Goal: Task Accomplishment & Management: Use online tool/utility

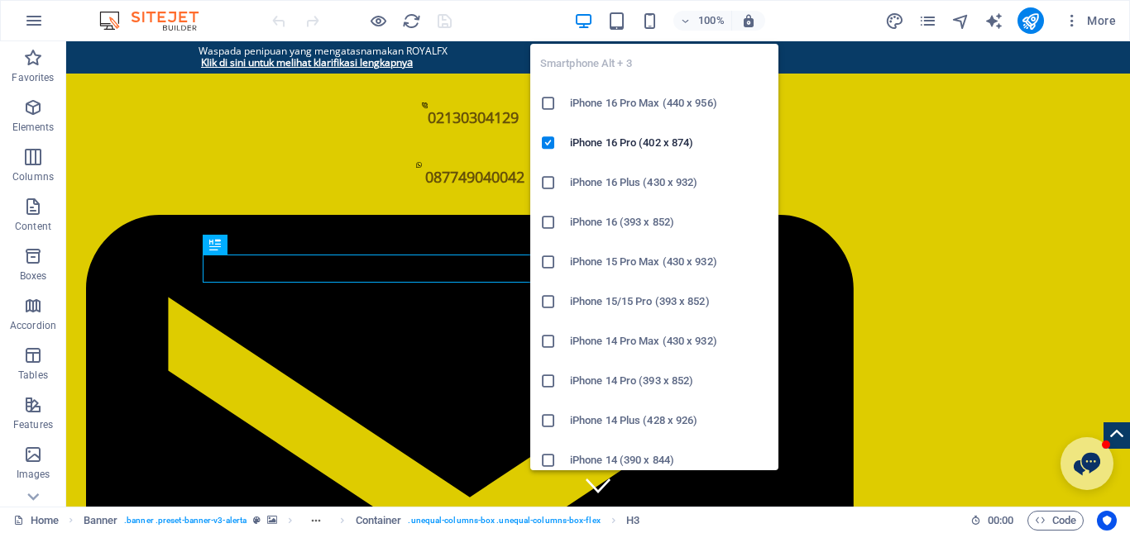
drag, startPoint x: 655, startPoint y: 26, endPoint x: 655, endPoint y: 35, distance: 9.1
click at [655, 35] on div "Smartphone Alt + 3 iPhone 16 Pro Max (440 x 956) iPhone 16 Pro (402 x 874) iPho…" at bounding box center [654, 251] width 248 height 440
click at [649, 12] on icon "button" at bounding box center [649, 21] width 19 height 19
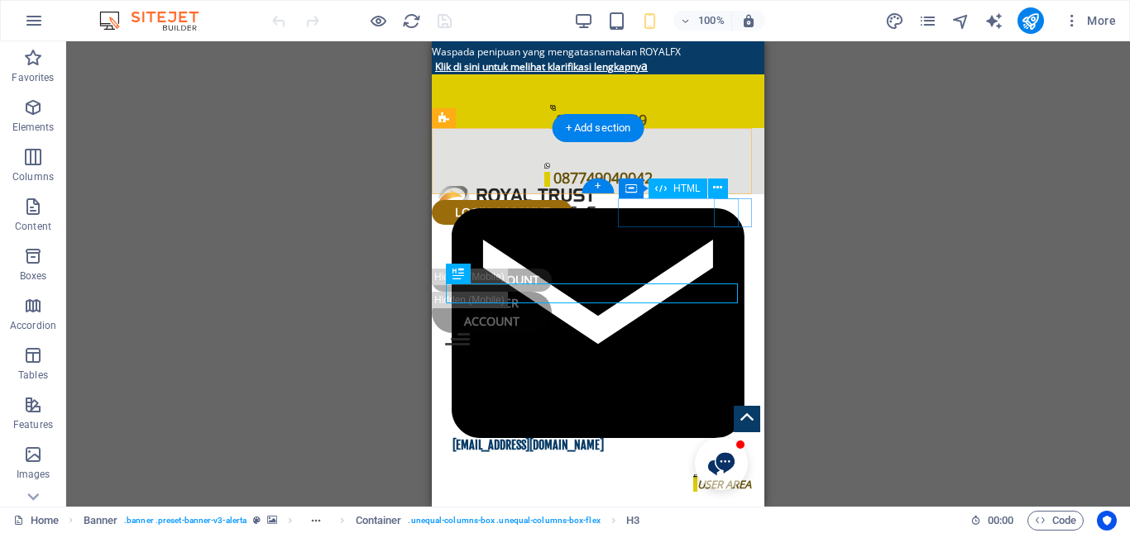
click at [736, 333] on div at bounding box center [598, 347] width 306 height 29
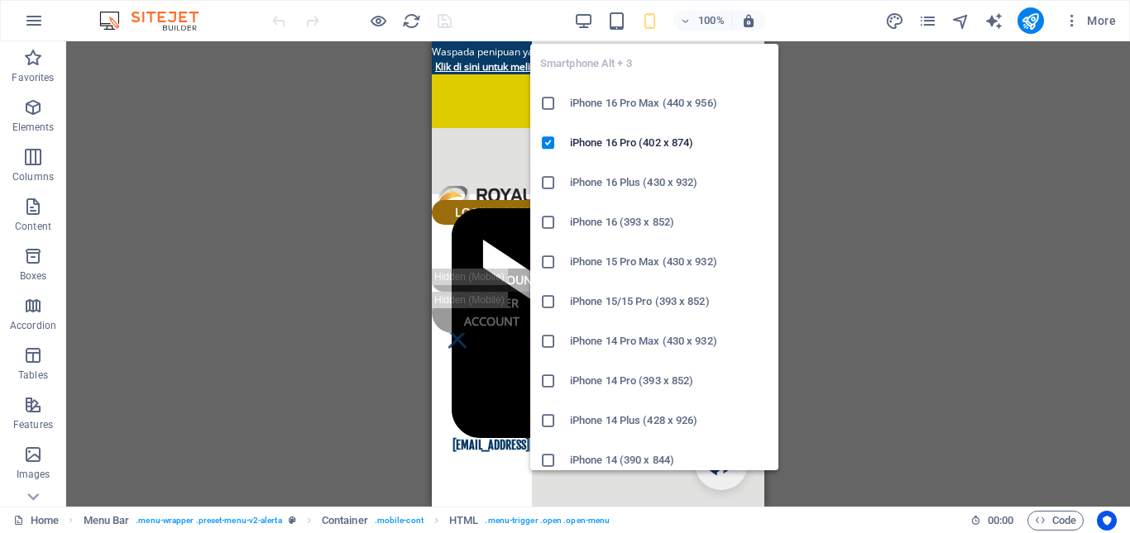
click at [657, 22] on icon "button" at bounding box center [649, 21] width 19 height 19
click at [651, 18] on icon "button" at bounding box center [649, 21] width 19 height 19
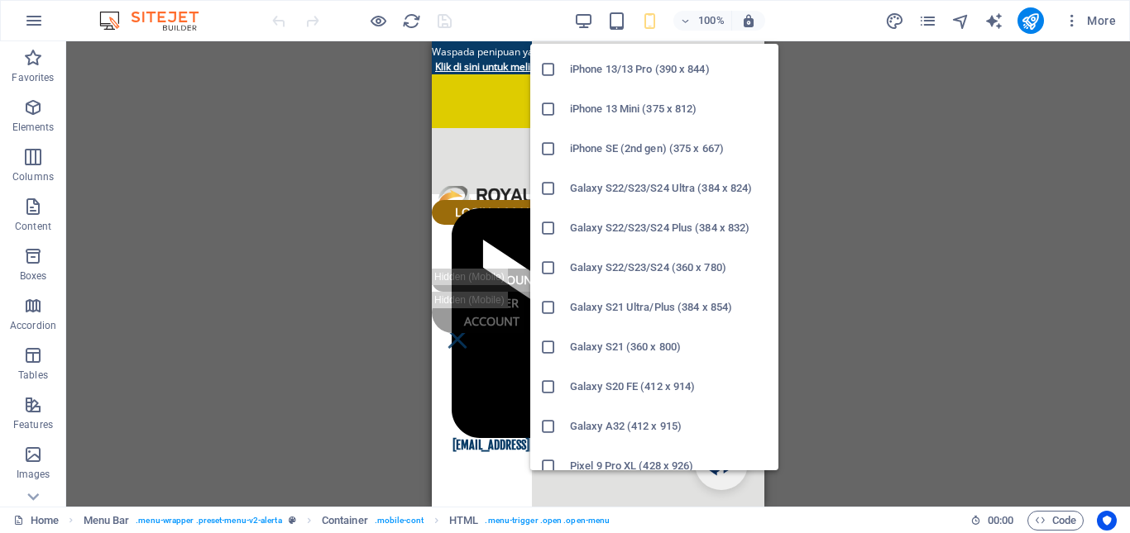
scroll to position [496, 0]
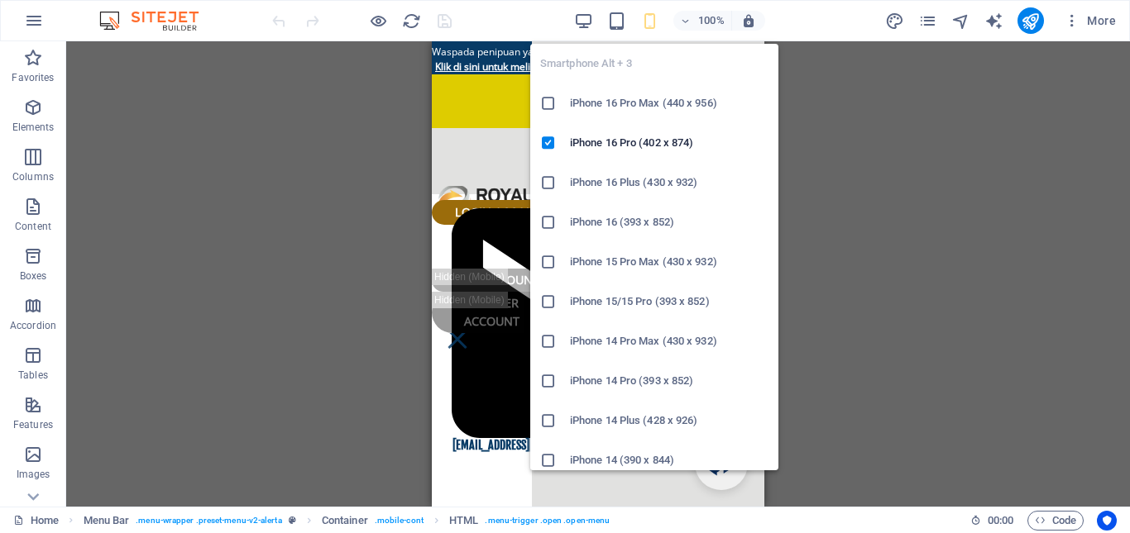
drag, startPoint x: 645, startPoint y: 22, endPoint x: 648, endPoint y: 342, distance: 320.1
click at [648, 342] on body "Pialang Resmi berlisensi Bapebbti Home Favorites Elements Columns Content Boxes…" at bounding box center [565, 266] width 1130 height 533
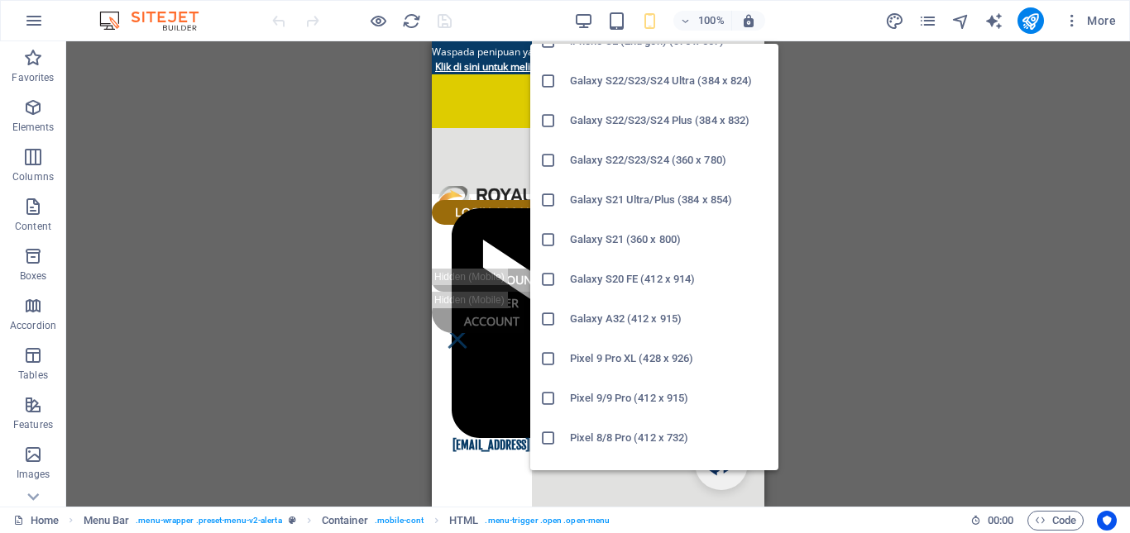
scroll to position [553, 0]
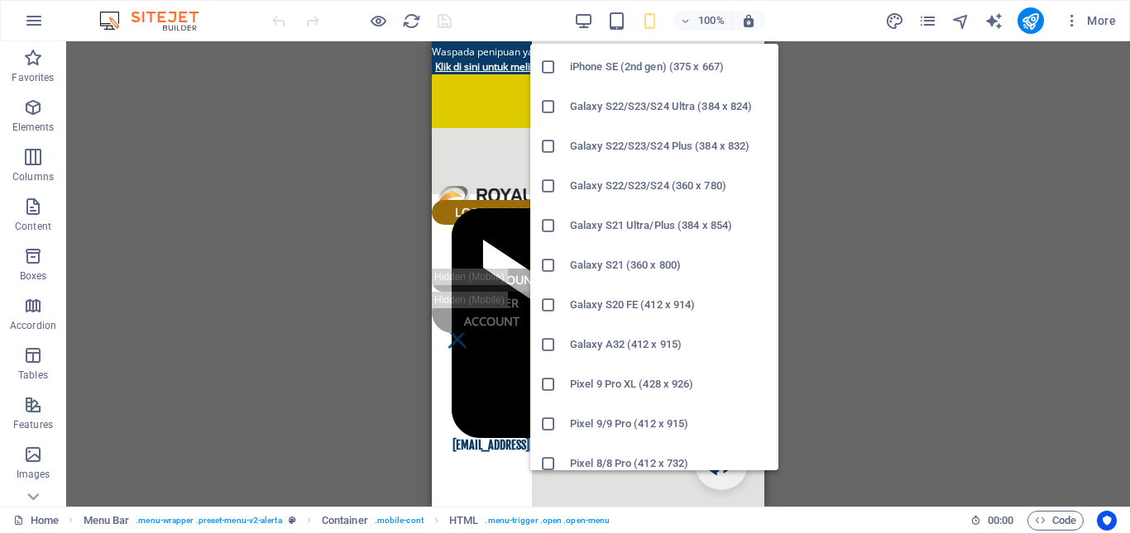
click at [614, 267] on h6 "Galaxy S21 (360 x 800)" at bounding box center [669, 266] width 199 height 20
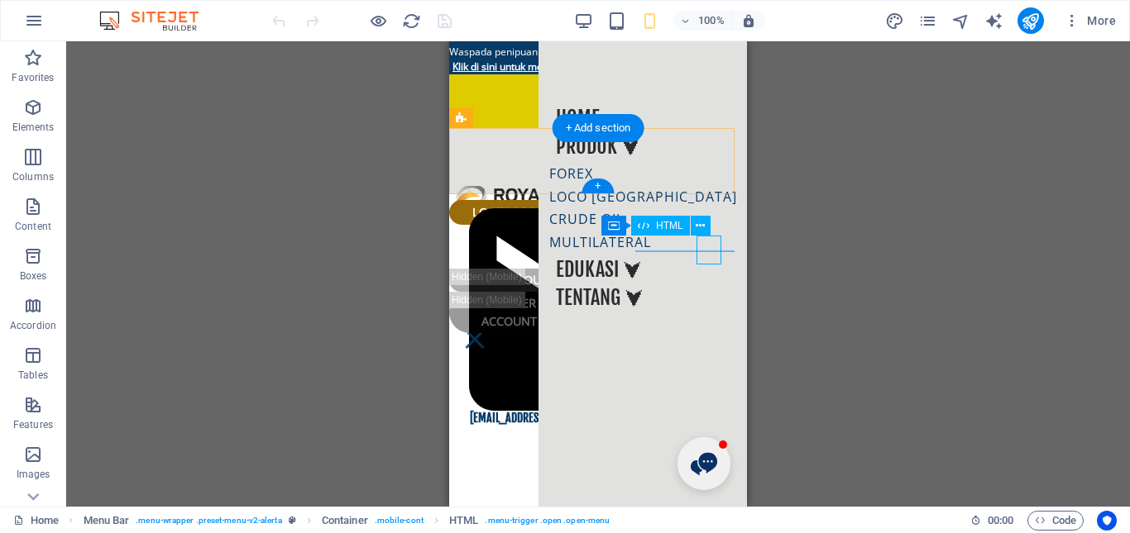
click at [487, 333] on div at bounding box center [474, 347] width 25 height 29
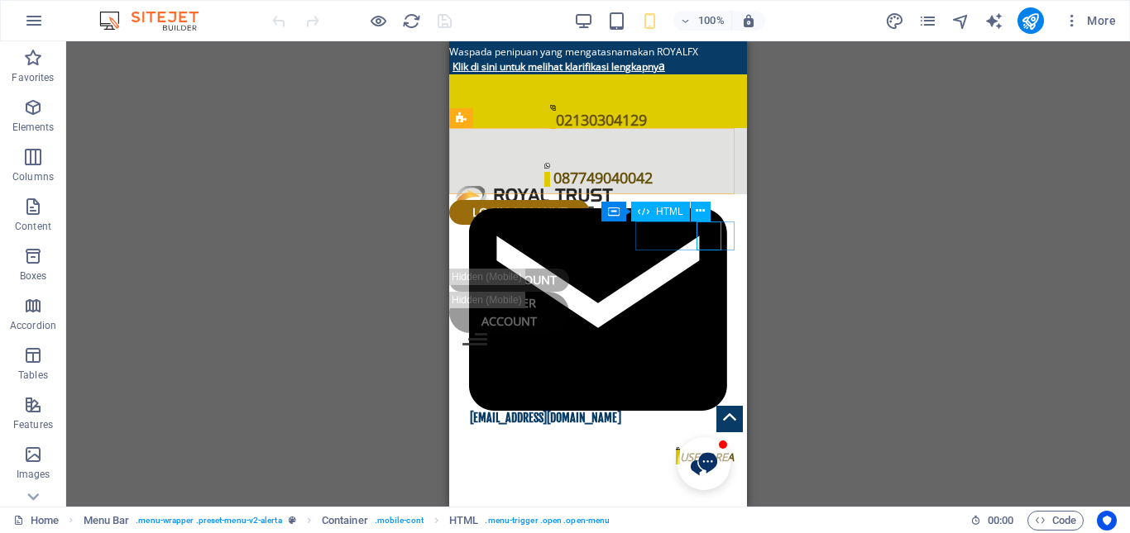
click at [710, 219] on div "Container HTML" at bounding box center [661, 212] width 120 height 21
click at [712, 333] on div at bounding box center [597, 347] width 271 height 29
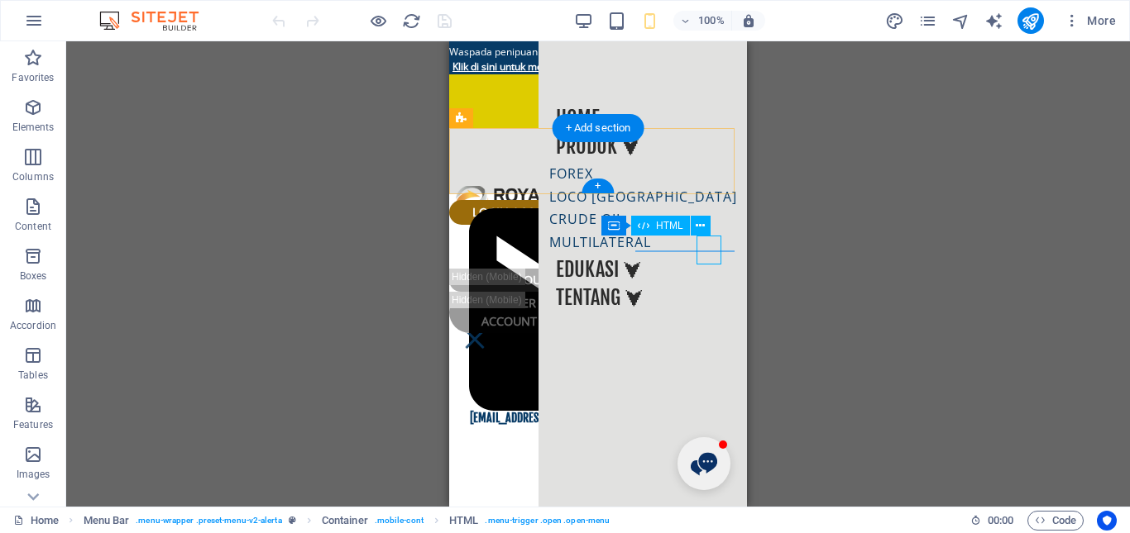
click at [487, 333] on div at bounding box center [474, 347] width 25 height 29
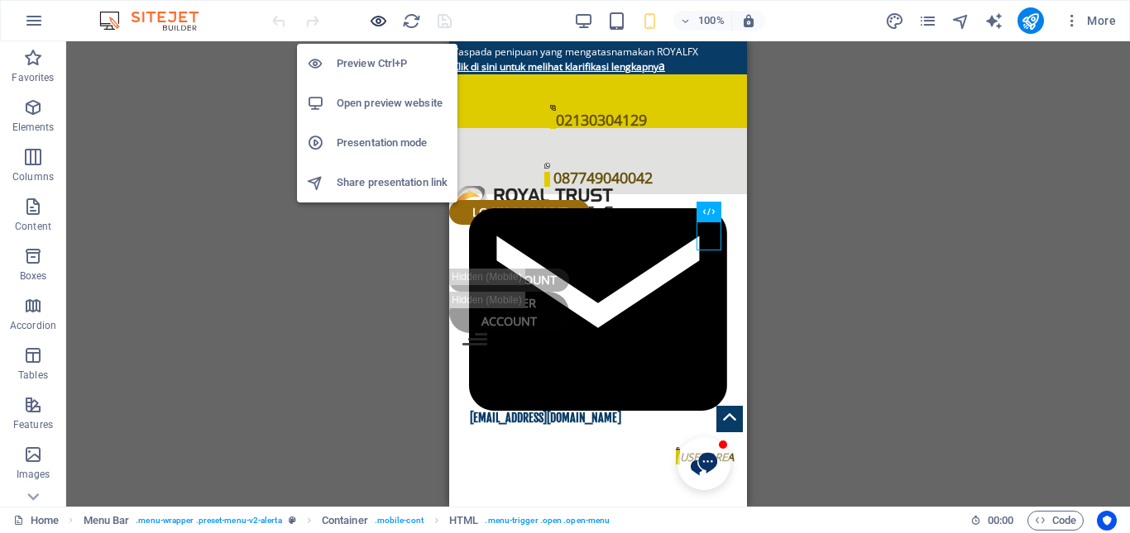
click at [371, 20] on icon "button" at bounding box center [378, 21] width 19 height 19
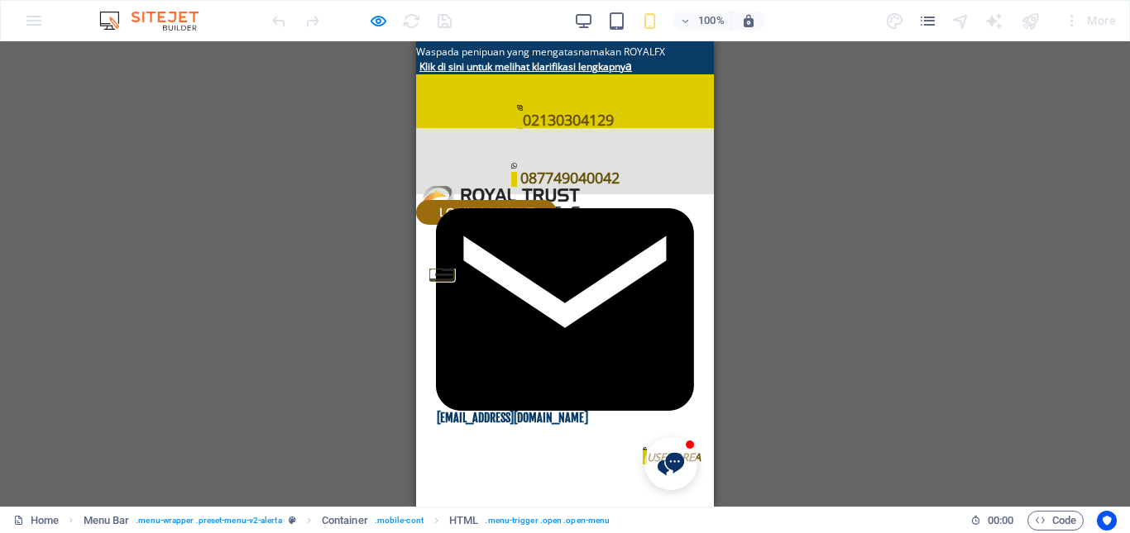
click at [454, 269] on button at bounding box center [448, 270] width 12 height 2
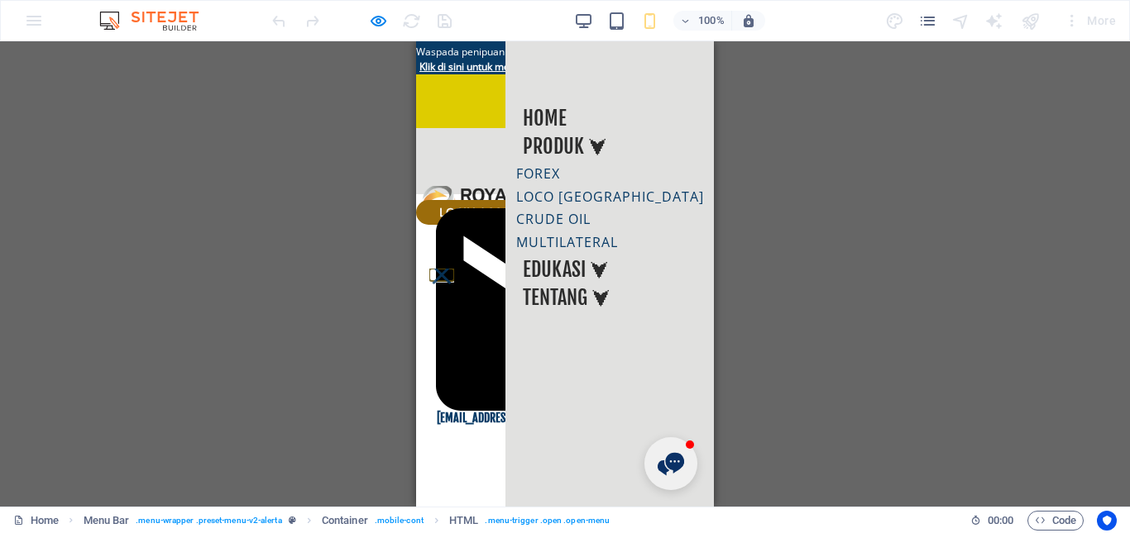
click at [451, 265] on button at bounding box center [441, 274] width 19 height 19
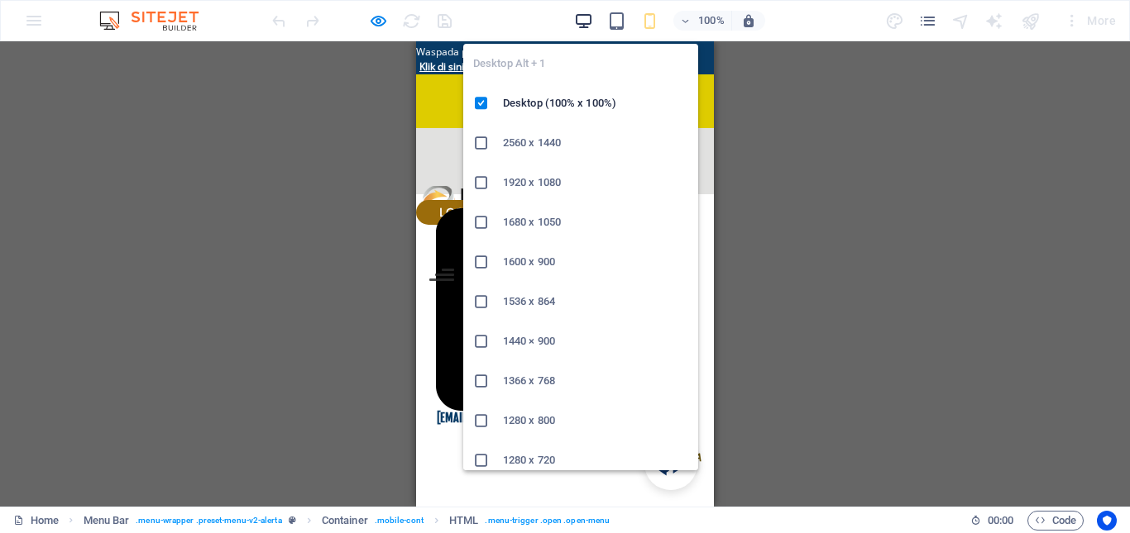
click at [590, 19] on icon "button" at bounding box center [583, 21] width 19 height 19
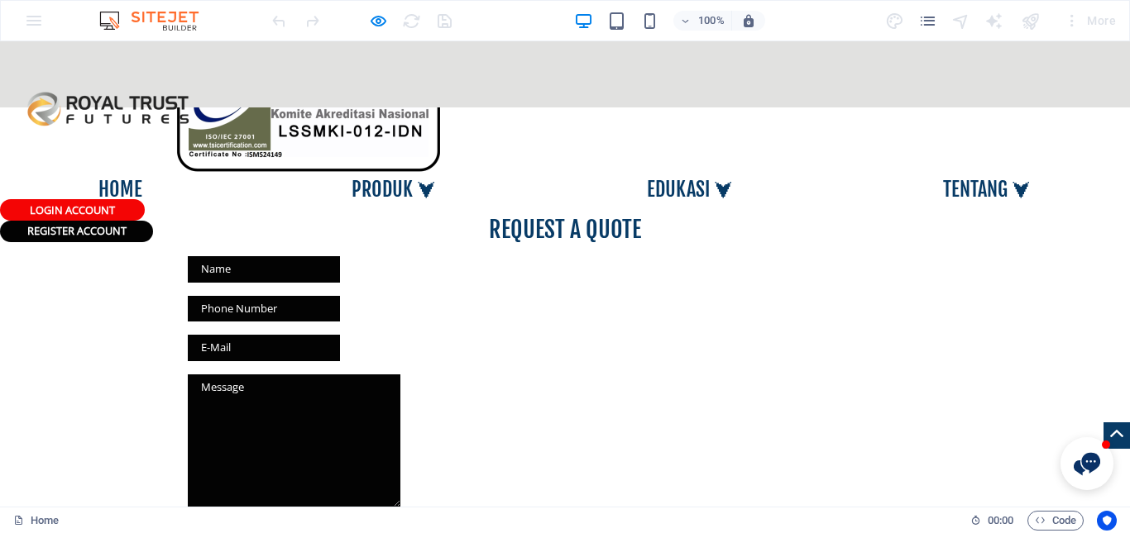
scroll to position [2851, 0]
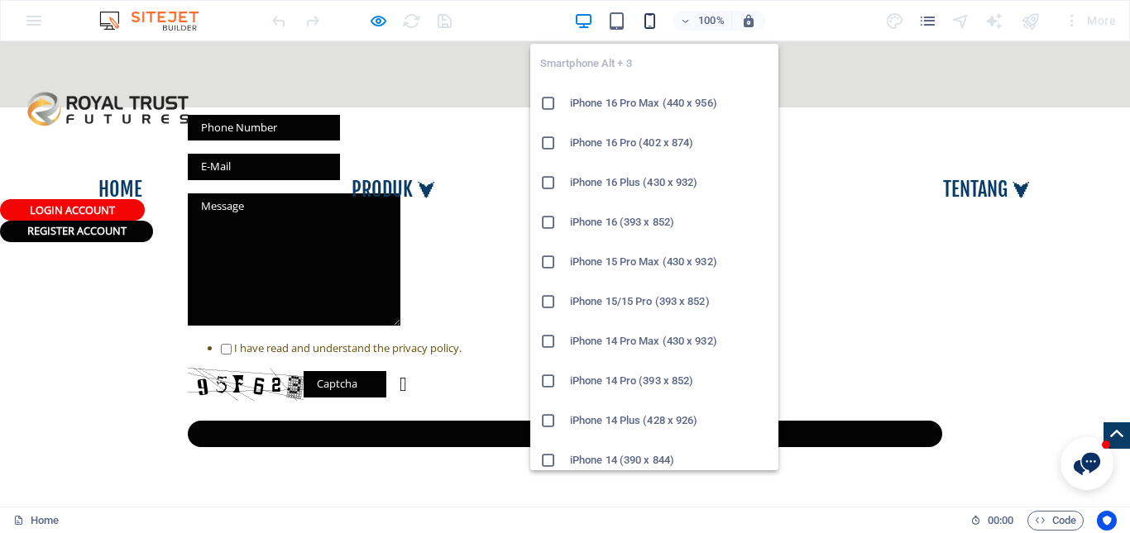
click at [644, 26] on icon "button" at bounding box center [649, 21] width 19 height 19
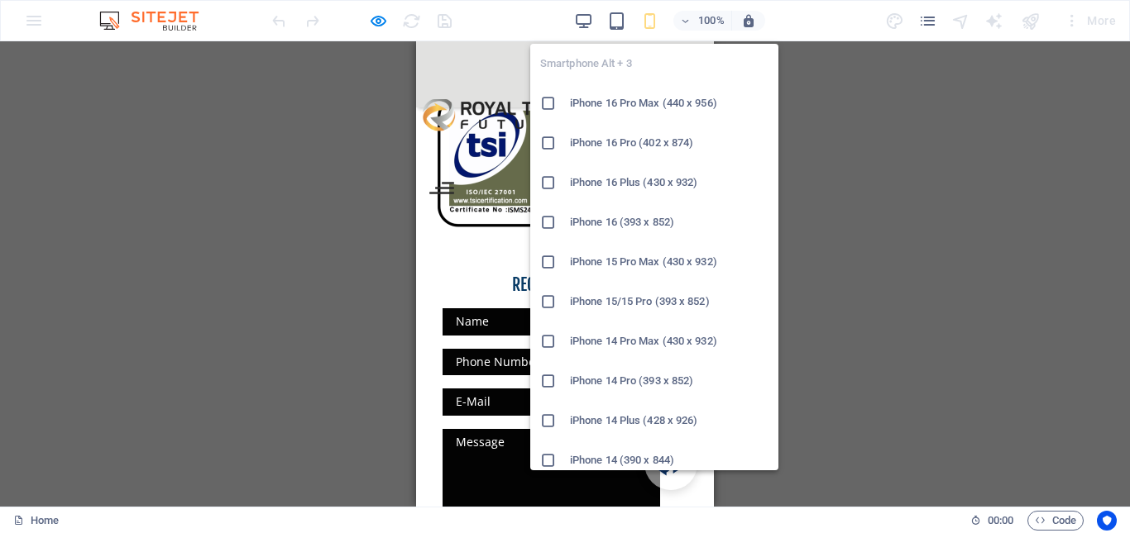
scroll to position [2836, 0]
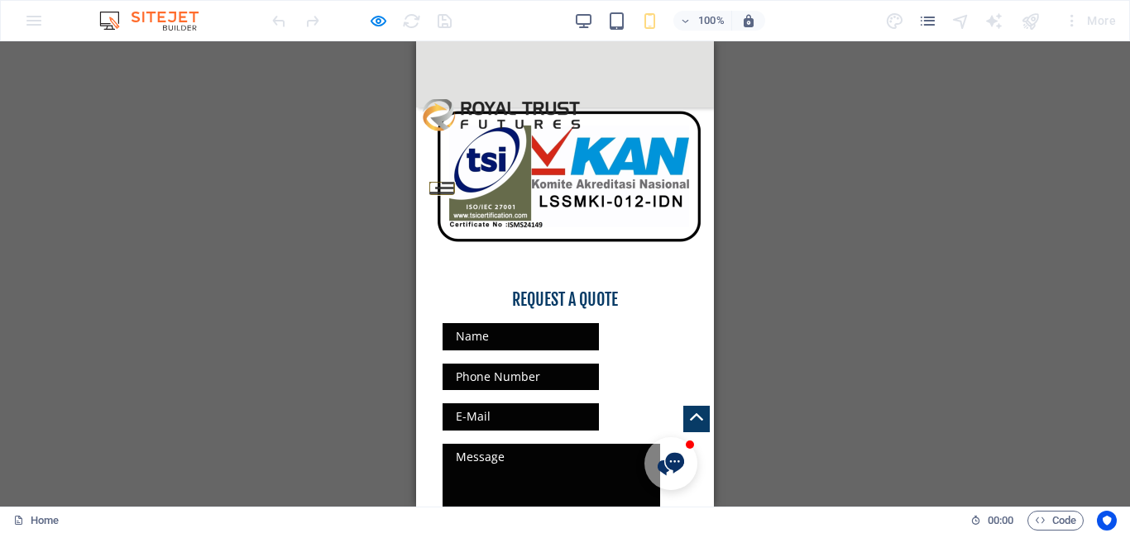
click at [454, 182] on button at bounding box center [448, 183] width 12 height 2
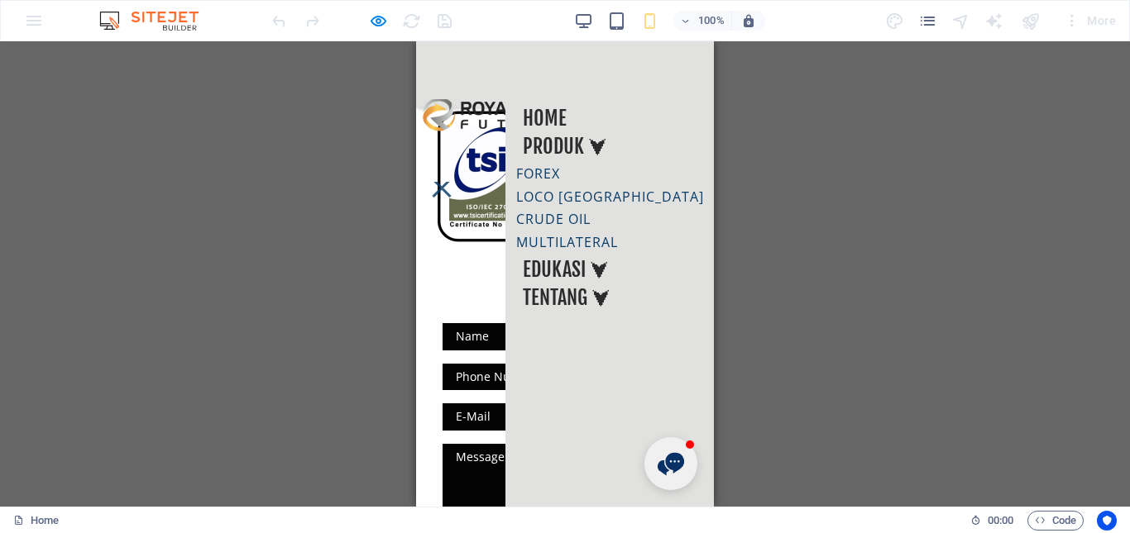
click at [454, 182] on div at bounding box center [441, 188] width 25 height 12
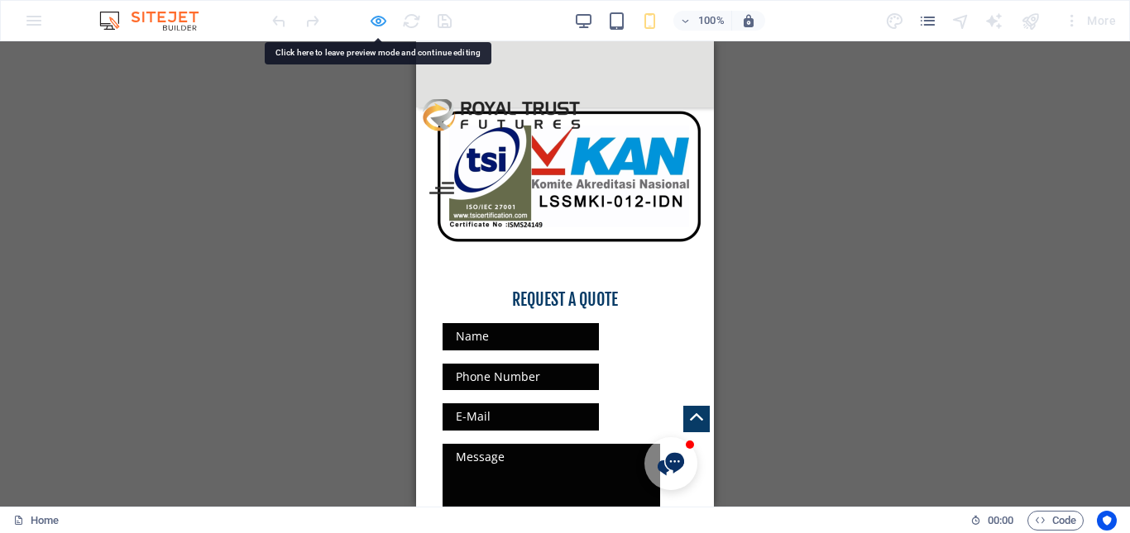
drag, startPoint x: 261, startPoint y: 39, endPoint x: 375, endPoint y: 20, distance: 115.7
click at [375, 20] on icon "button" at bounding box center [378, 21] width 19 height 19
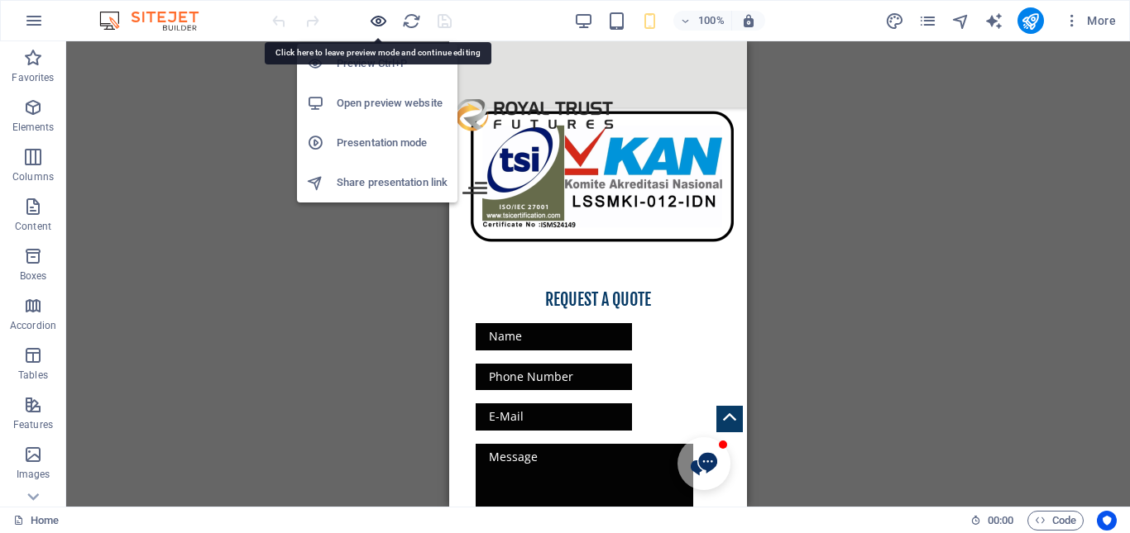
scroll to position [2980, 0]
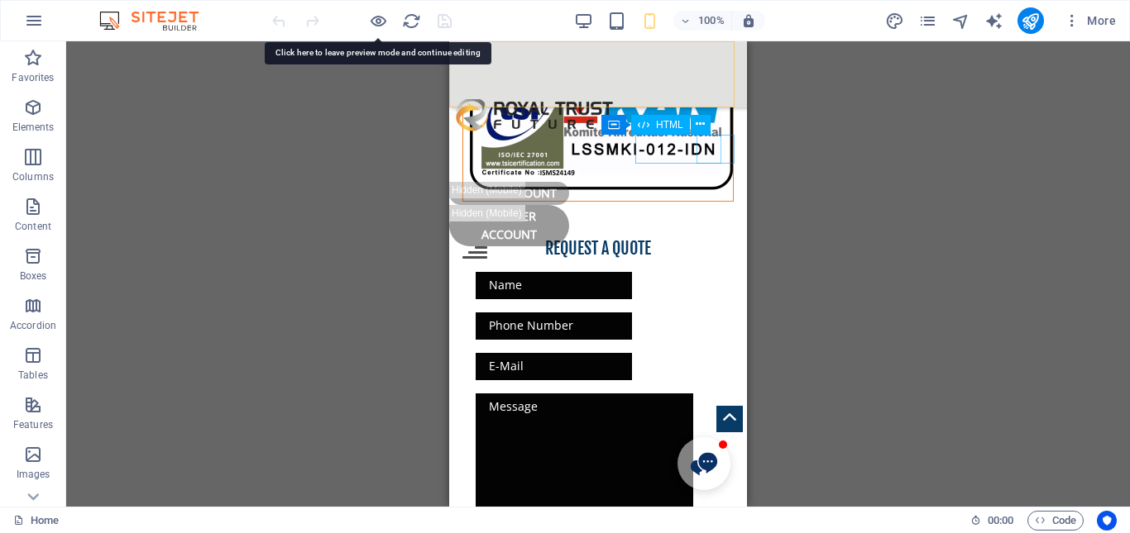
click at [711, 246] on div at bounding box center [597, 260] width 271 height 29
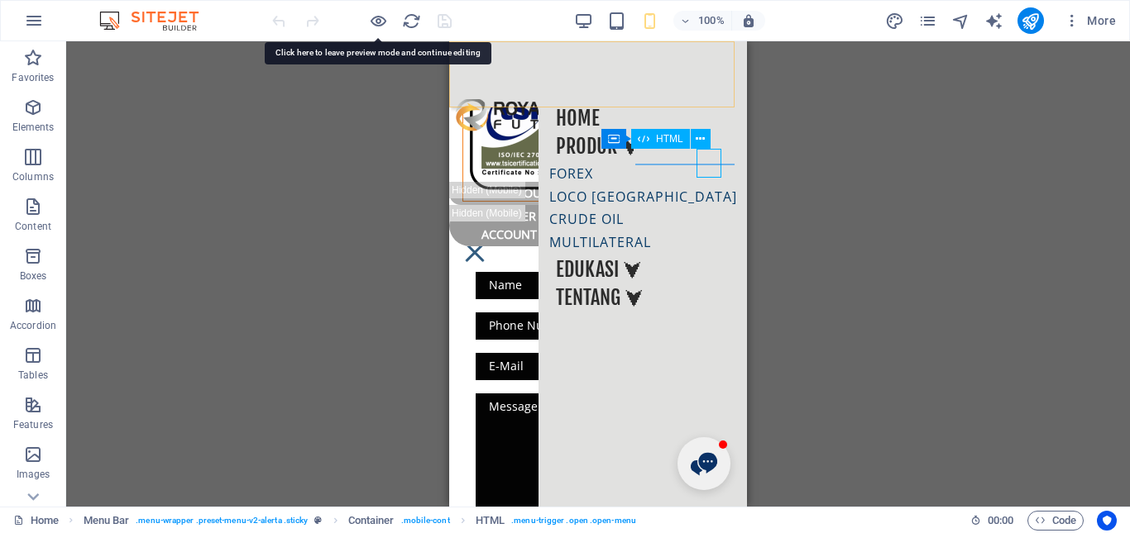
scroll to position [2995, 0]
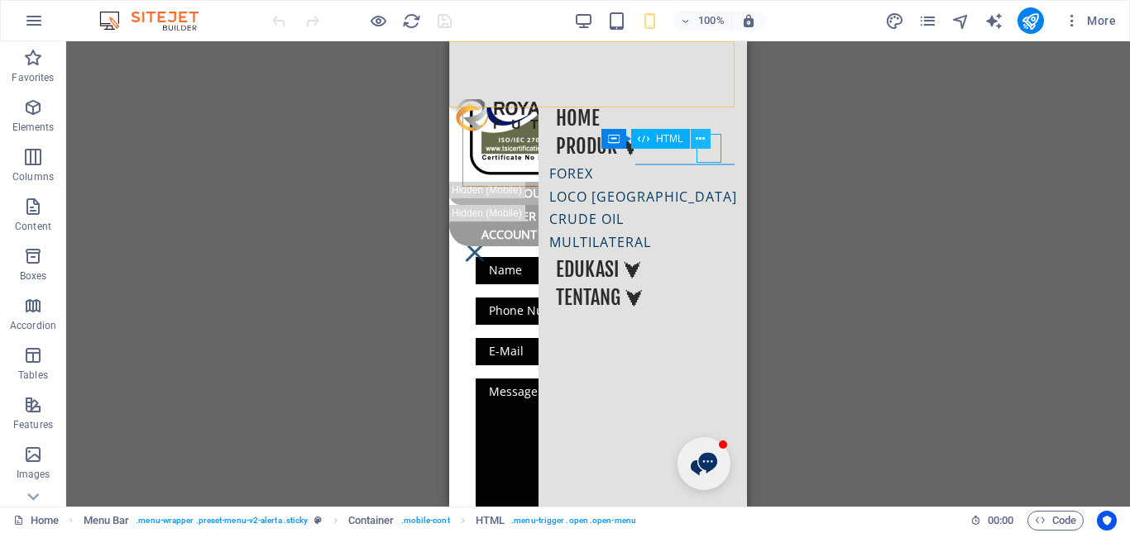
click at [698, 136] on icon at bounding box center [700, 139] width 9 height 17
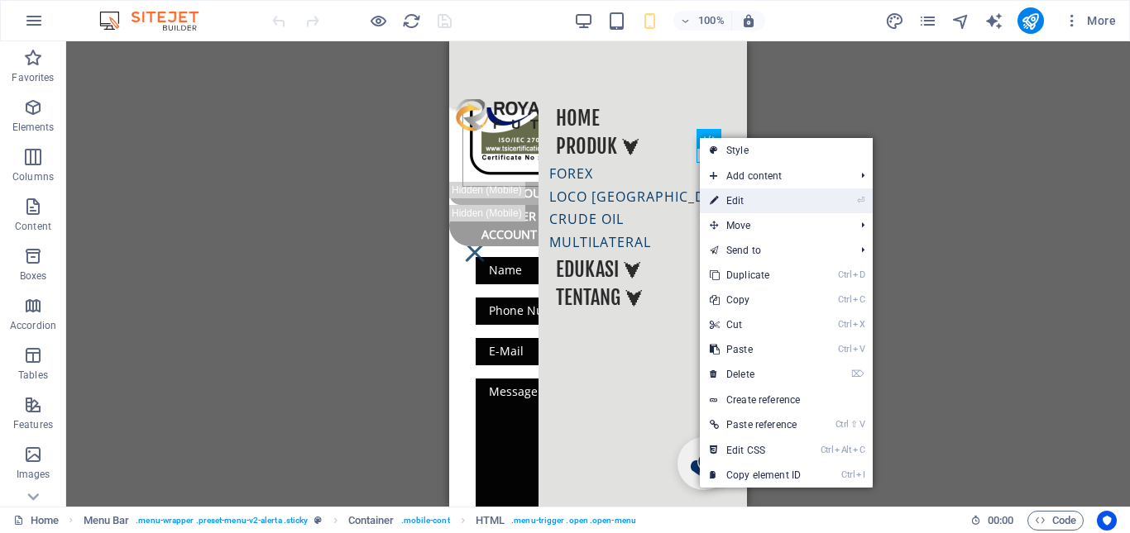
click at [739, 195] on link "⏎ Edit" at bounding box center [755, 201] width 111 height 25
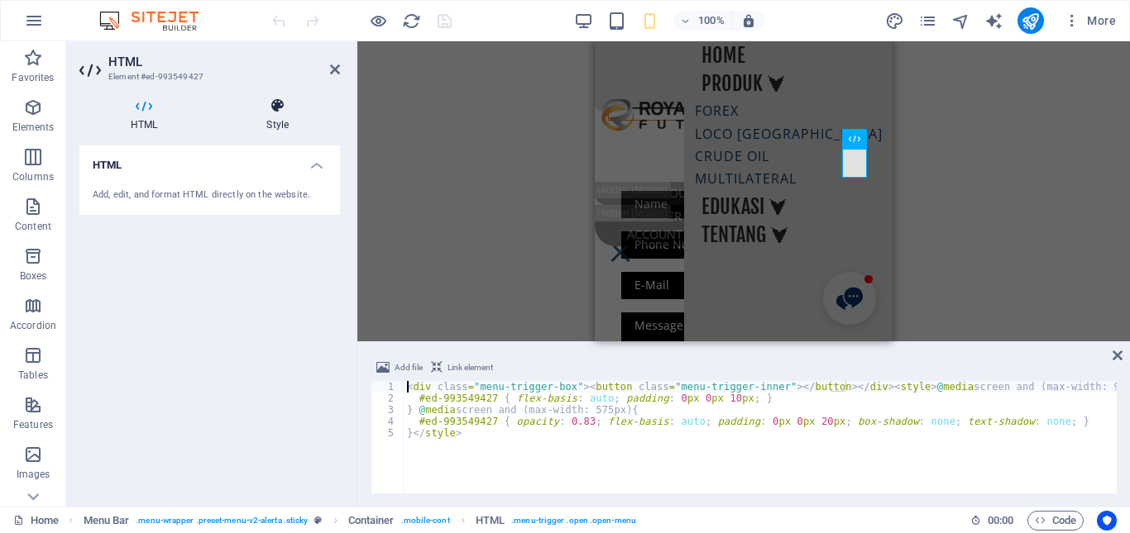
scroll to position [2980, 0]
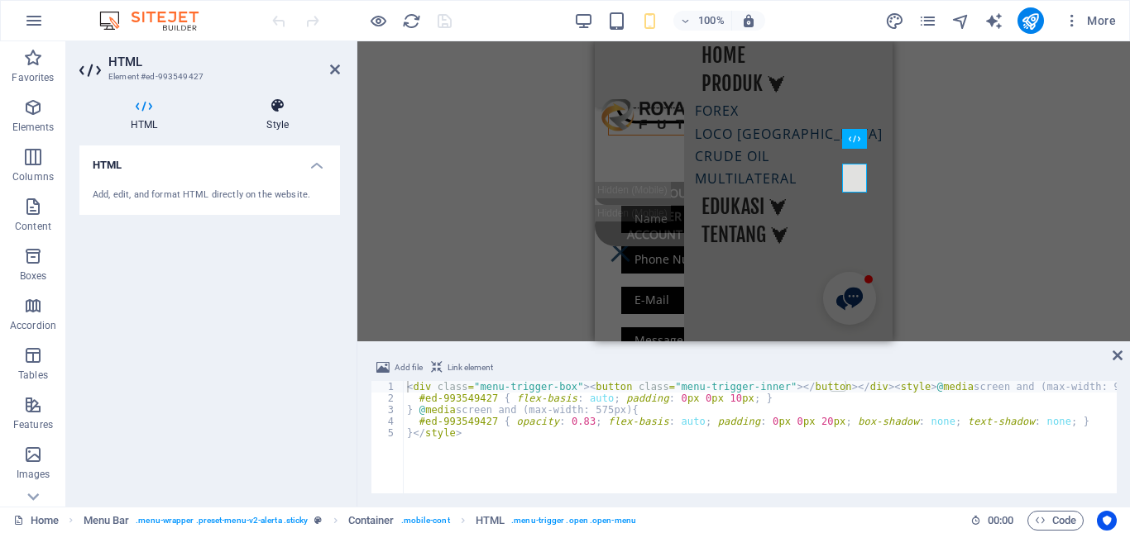
click at [278, 116] on h4 "Style" at bounding box center [277, 115] width 125 height 35
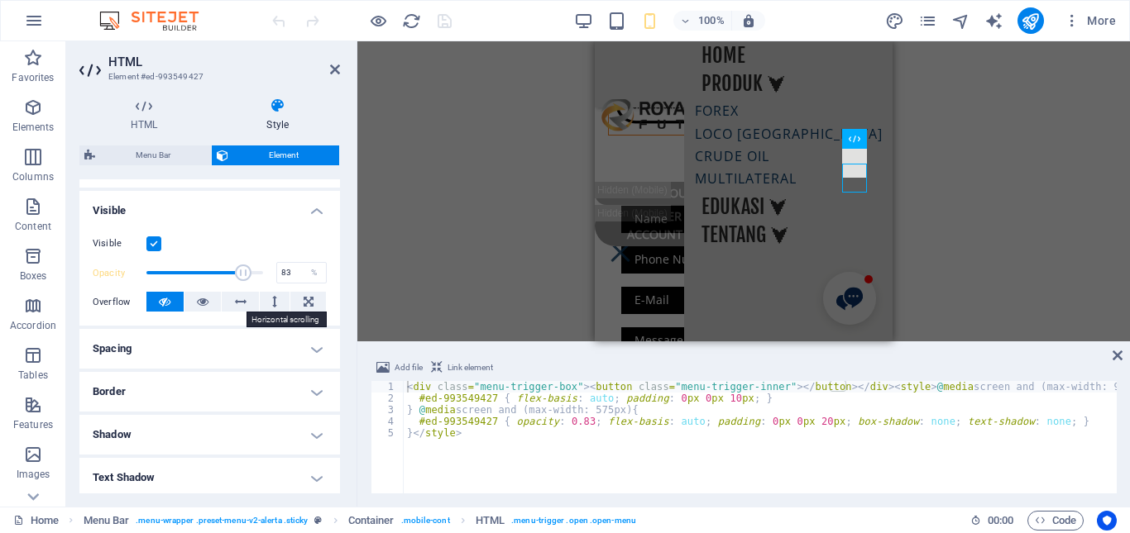
scroll to position [0, 0]
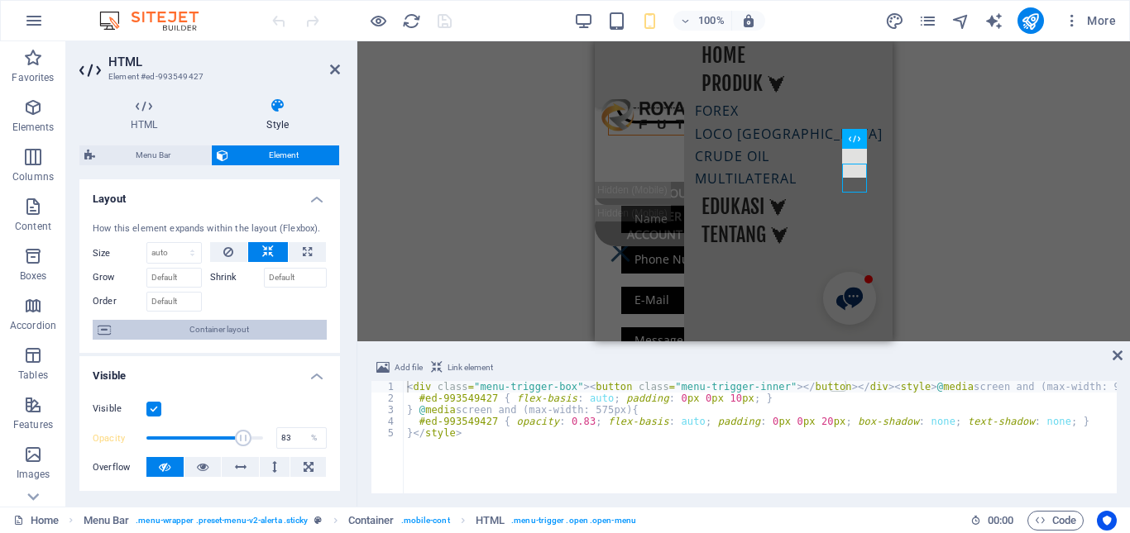
click at [184, 332] on span "Container layout" at bounding box center [219, 330] width 206 height 20
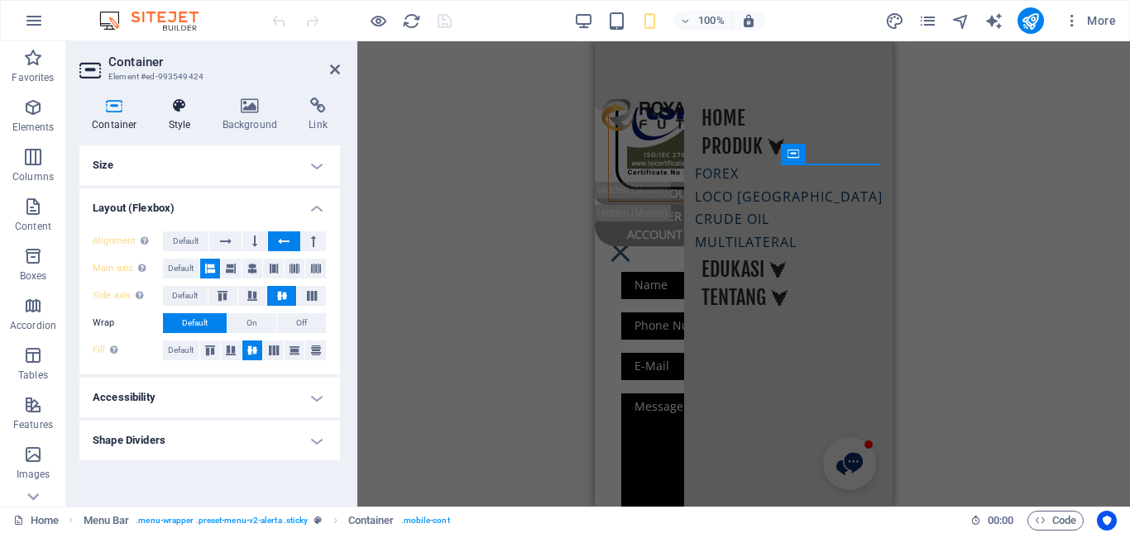
click at [185, 115] on h4 "Style" at bounding box center [183, 115] width 54 height 35
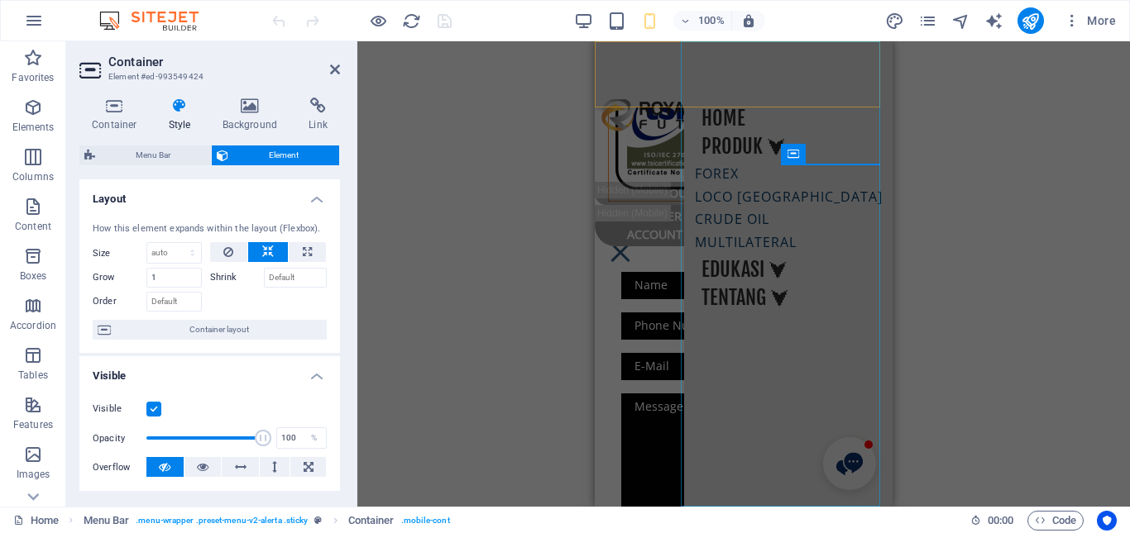
click at [768, 127] on nav "Home Produk ⮟ Forex Loco London Crude Oil Multilateral Edukasi ⮟ Tentang ⮟" at bounding box center [788, 274] width 208 height 466
select select
select select "1"
select select
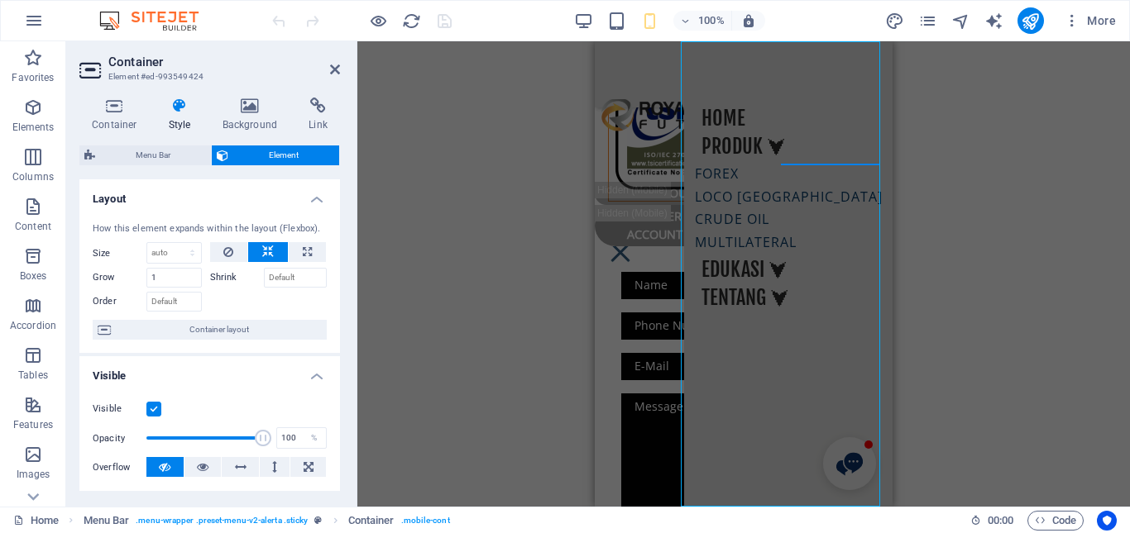
select select "2"
select select
select select "3"
select select
select select "4"
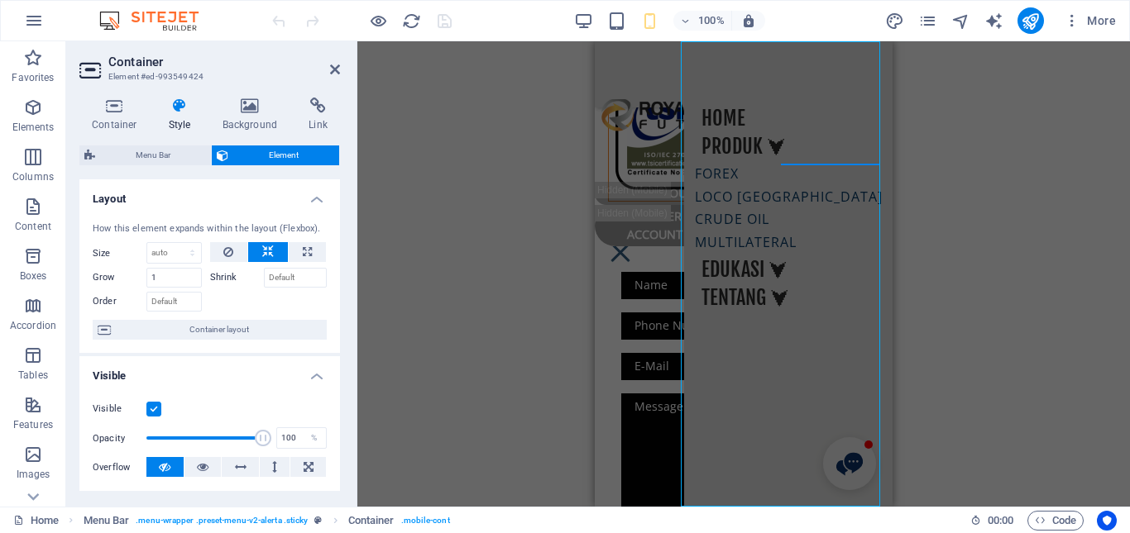
select select
select select "5"
select select
select select "6"
select select
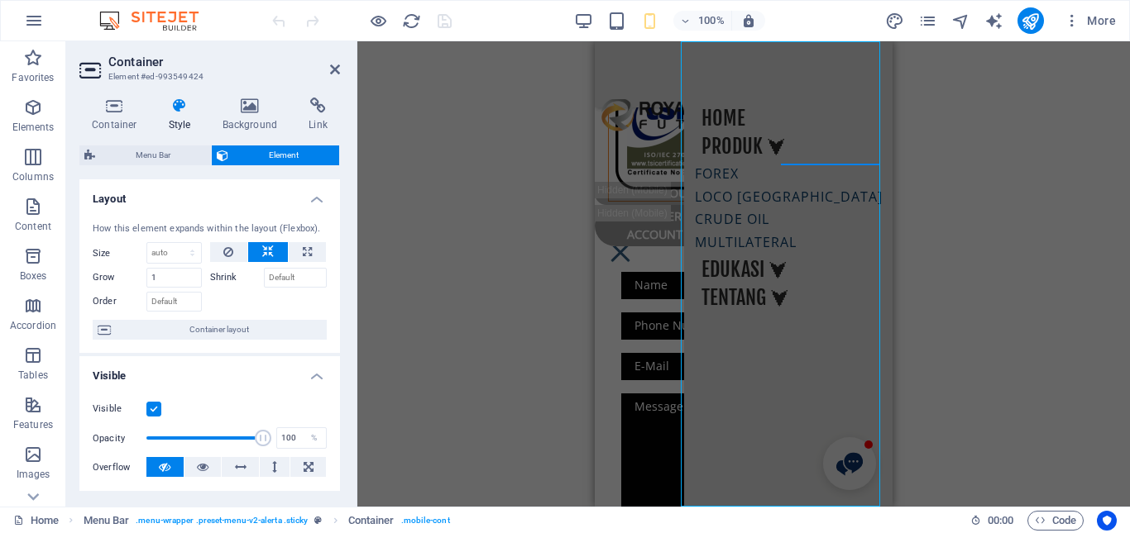
select select "7"
select select
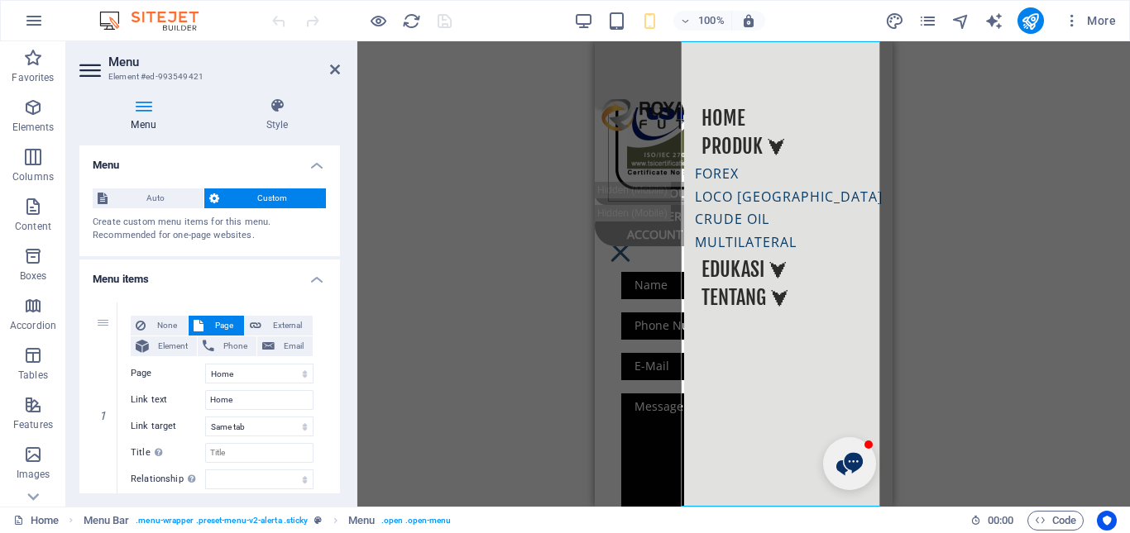
click at [144, 123] on h4 "Menu" at bounding box center [146, 115] width 135 height 35
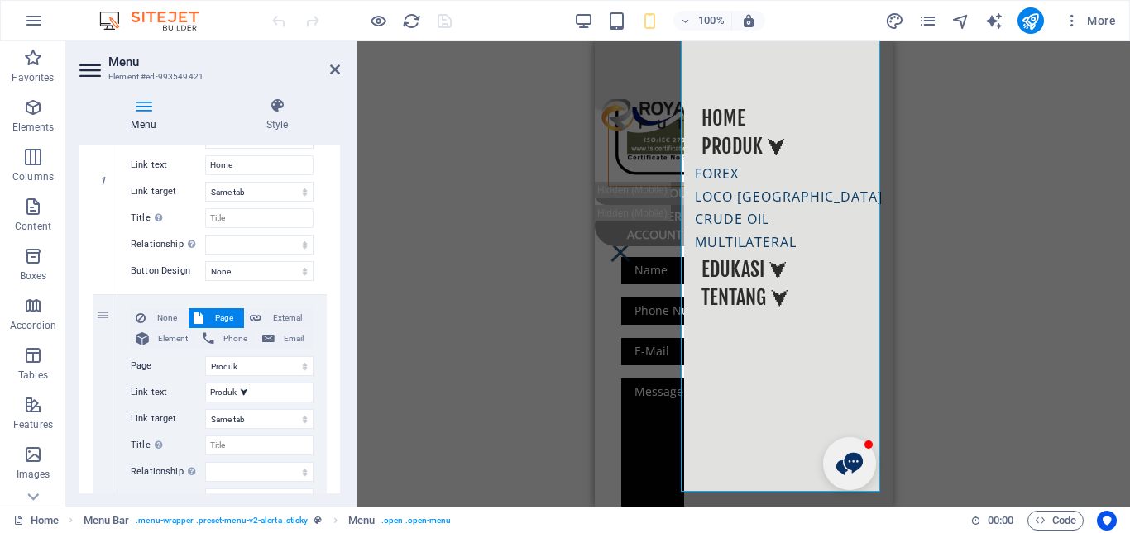
scroll to position [248, 0]
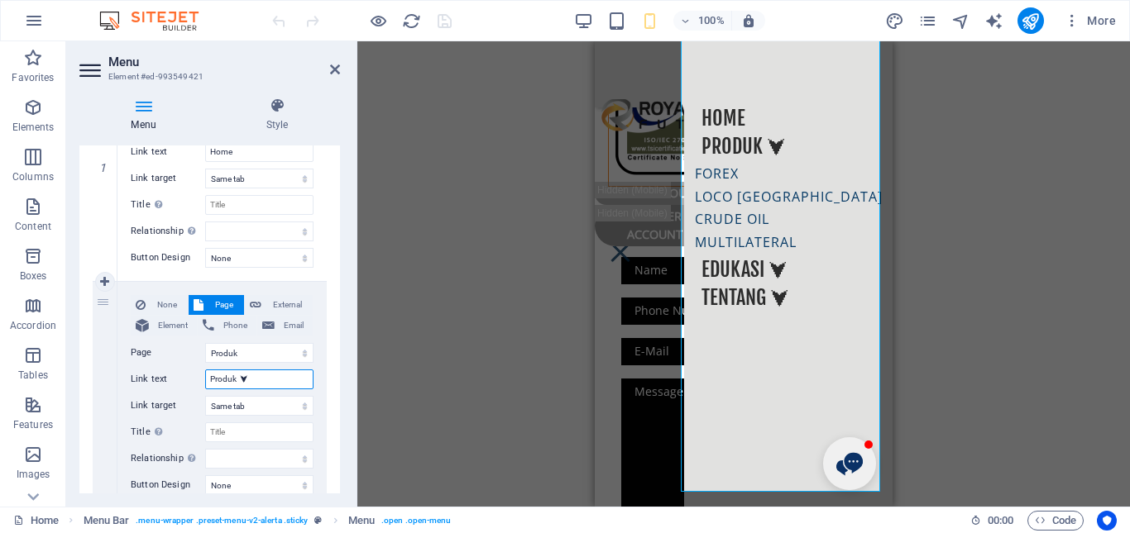
click at [265, 378] on input "Produk ⮟" at bounding box center [259, 380] width 108 height 20
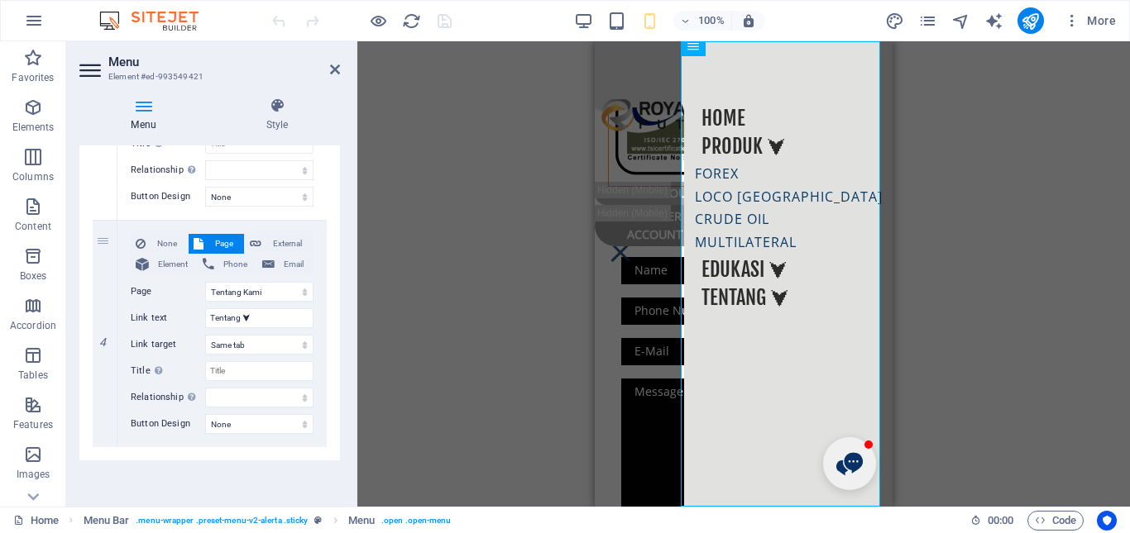
scroll to position [2980, 0]
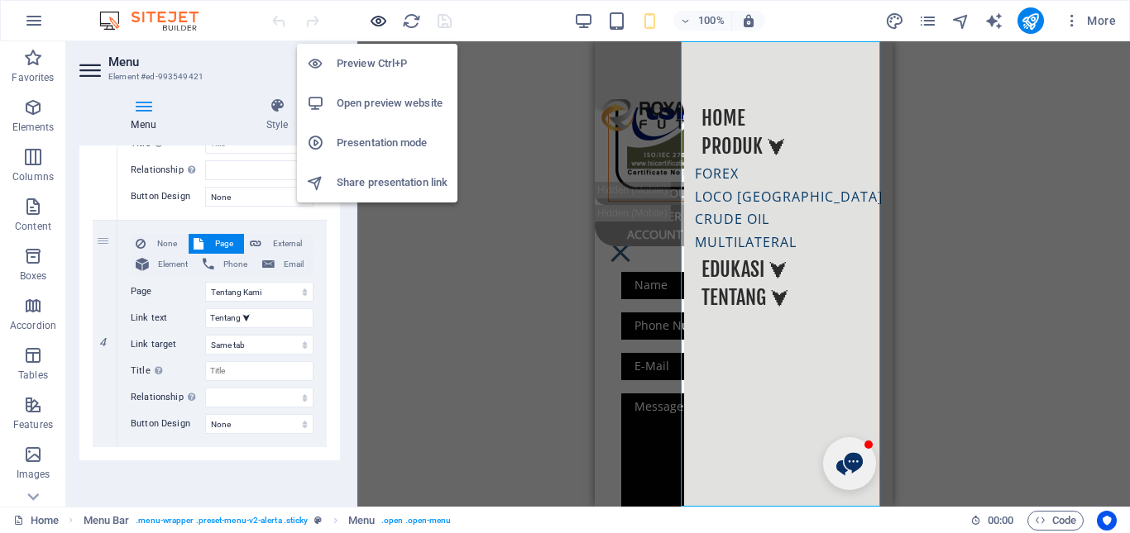
click at [380, 26] on icon "button" at bounding box center [378, 21] width 19 height 19
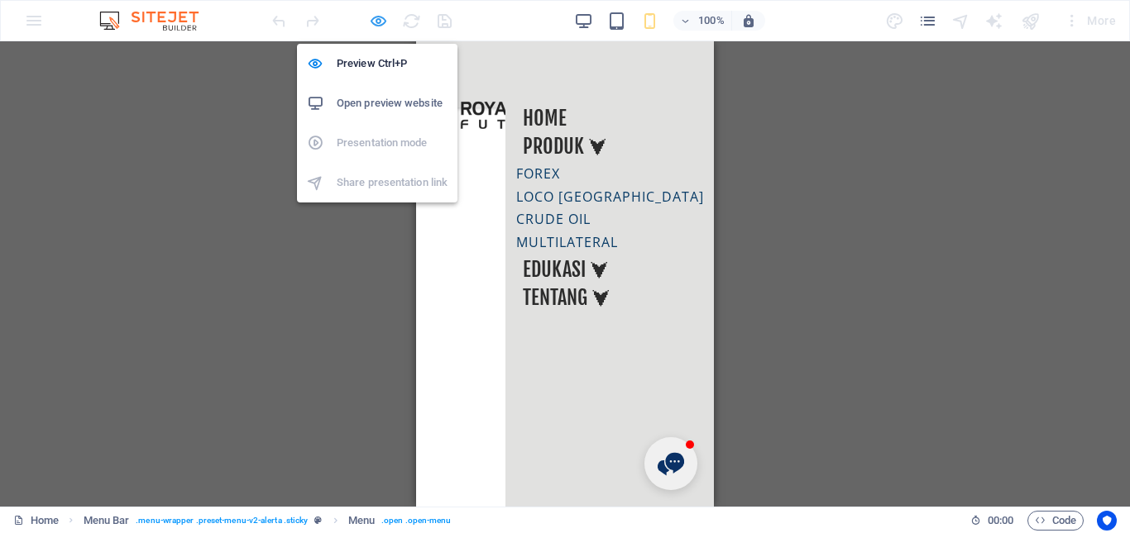
scroll to position [2836, 0]
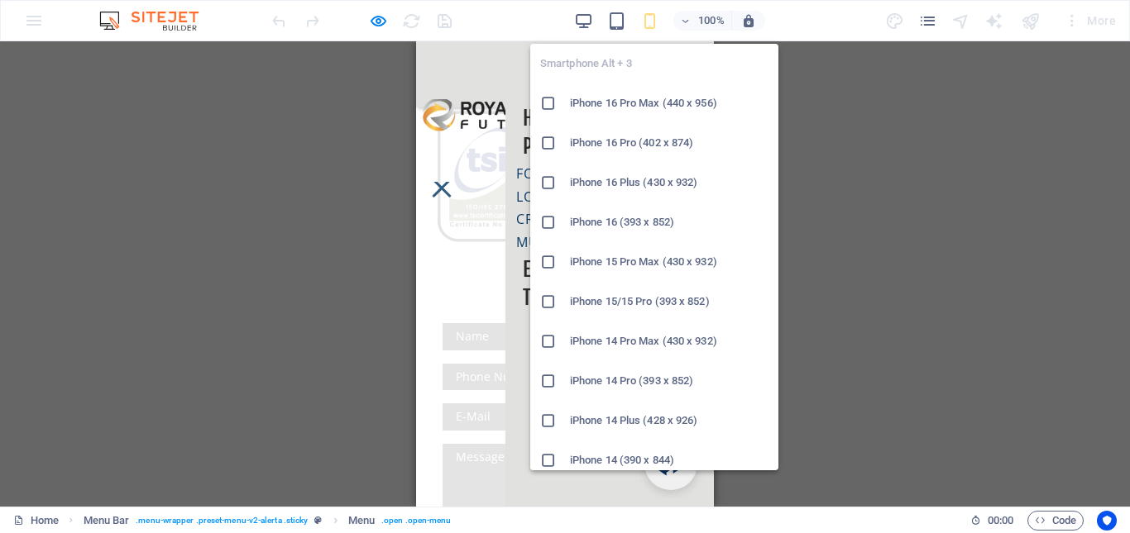
click at [643, 28] on icon "button" at bounding box center [649, 21] width 19 height 19
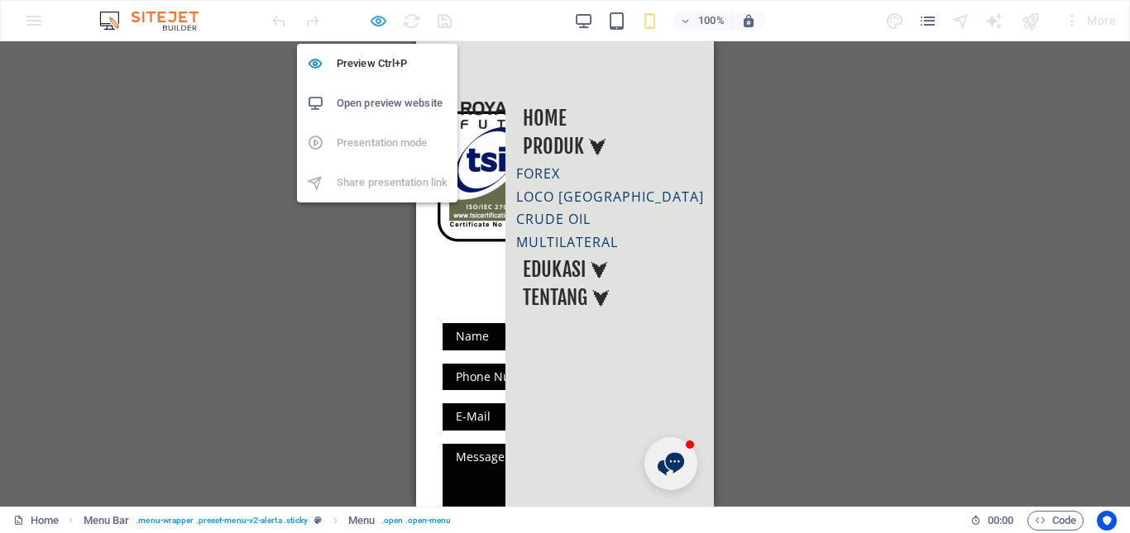
click at [382, 22] on icon "button" at bounding box center [378, 21] width 19 height 19
select select
select select "1"
select select
select select "2"
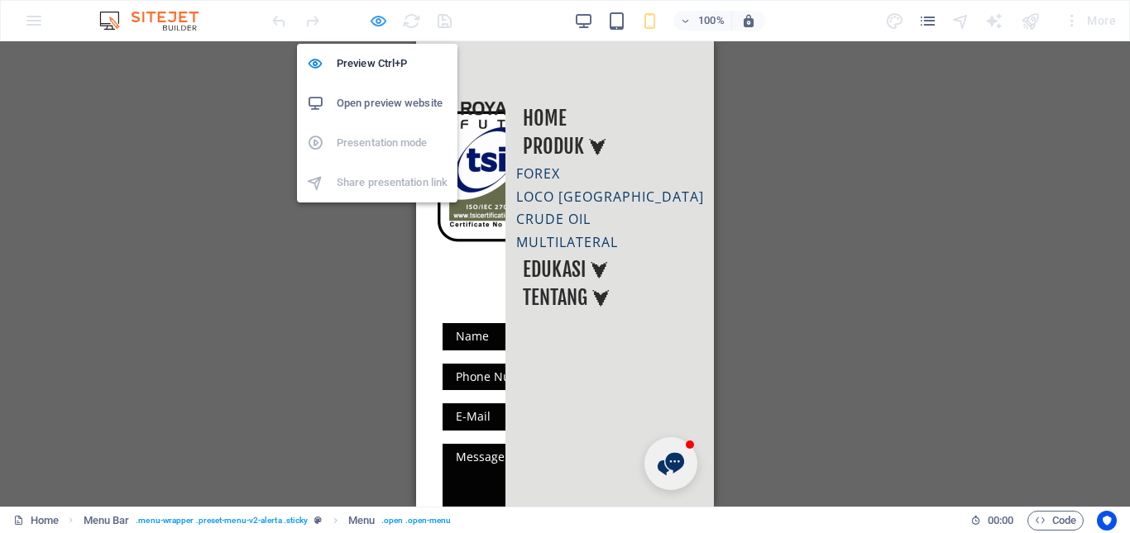
select select
select select "3"
select select
select select "4"
select select
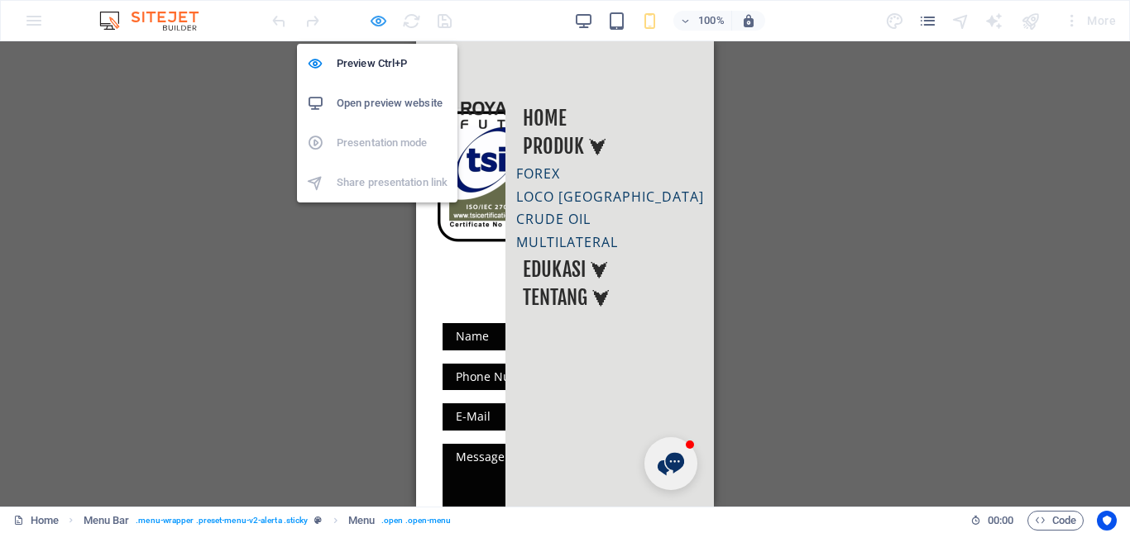
select select "5"
select select
select select "6"
select select
select select "7"
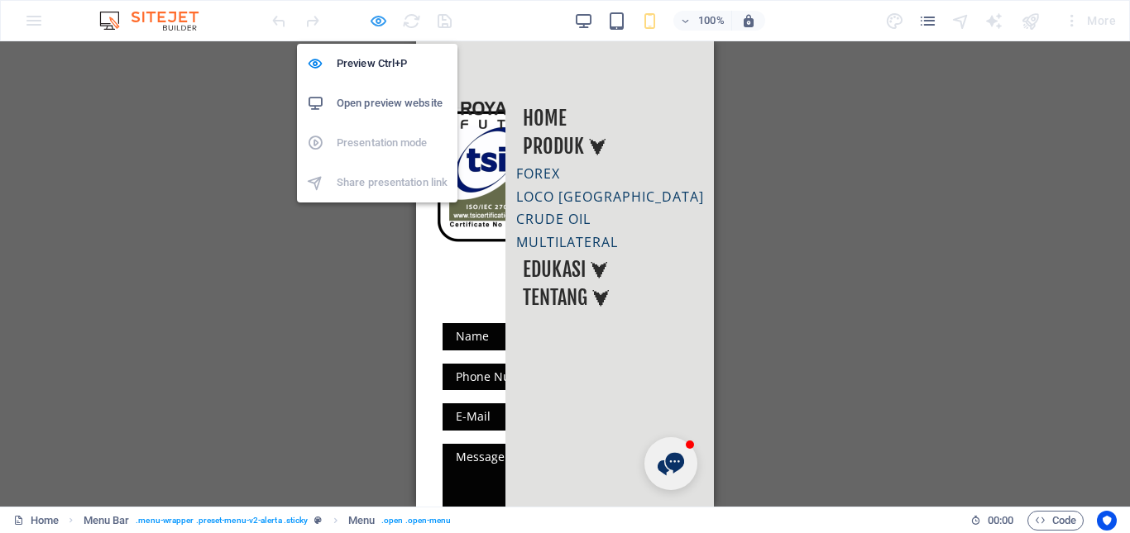
select select
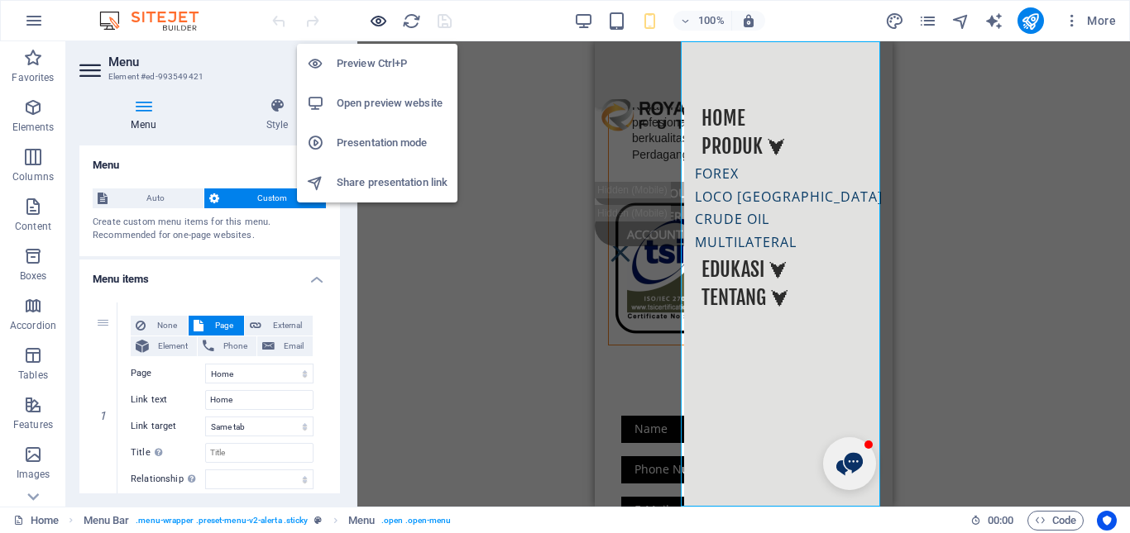
scroll to position [2980, 0]
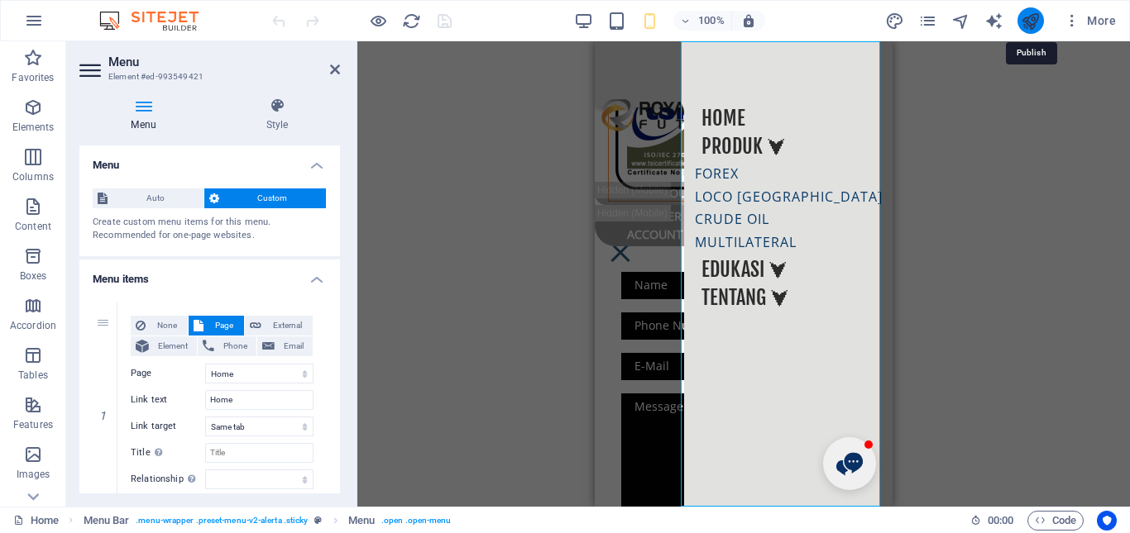
click at [1022, 23] on icon "publish" at bounding box center [1030, 21] width 19 height 19
select select
select select "1"
select select
select select "2"
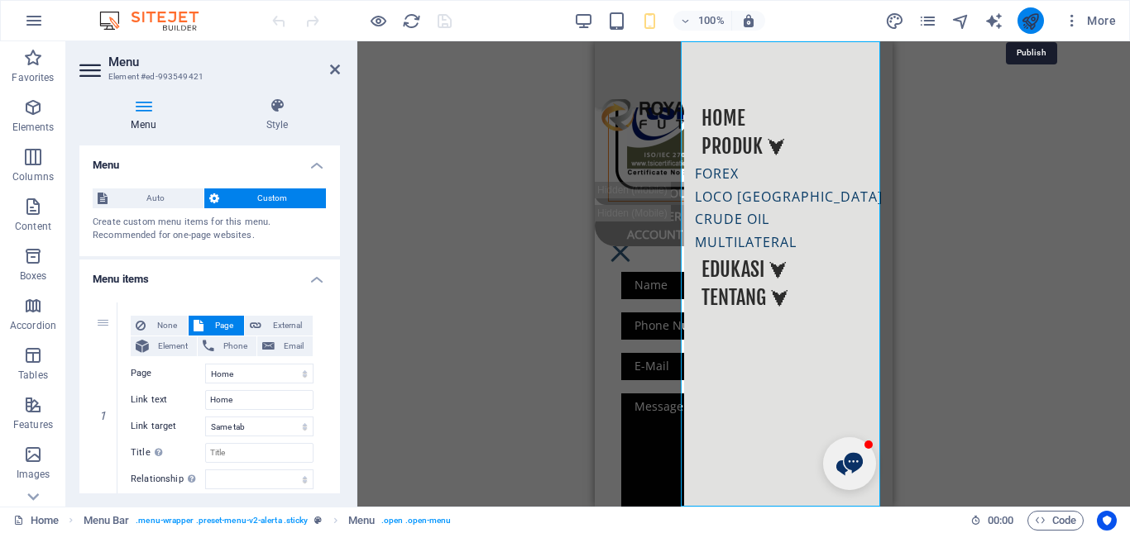
select select
select select "3"
select select
select select "4"
select select
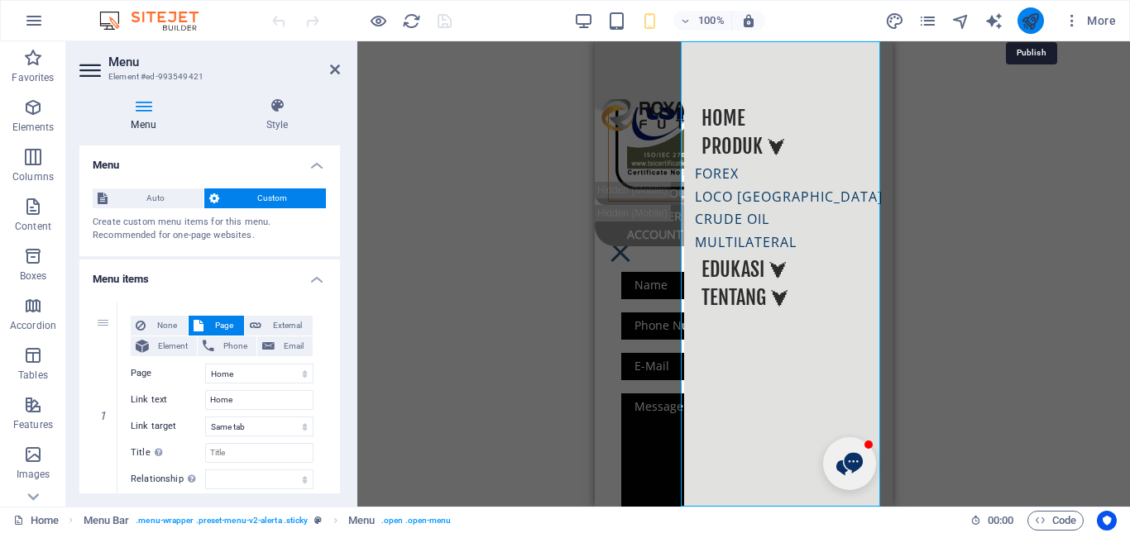
select select "5"
select select
select select "6"
select select
select select "7"
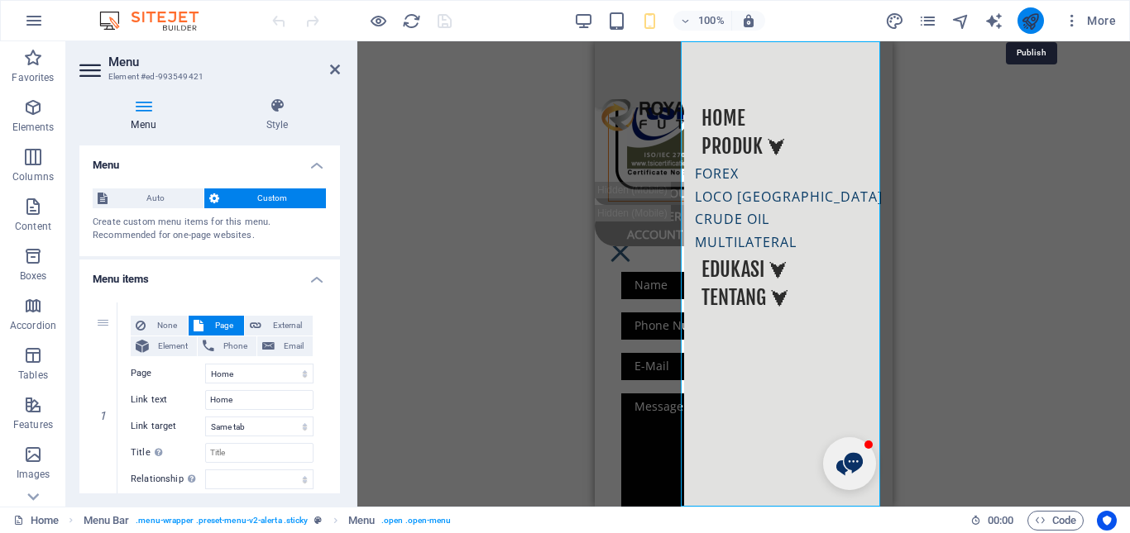
select select
